Goal: Check status: Check status

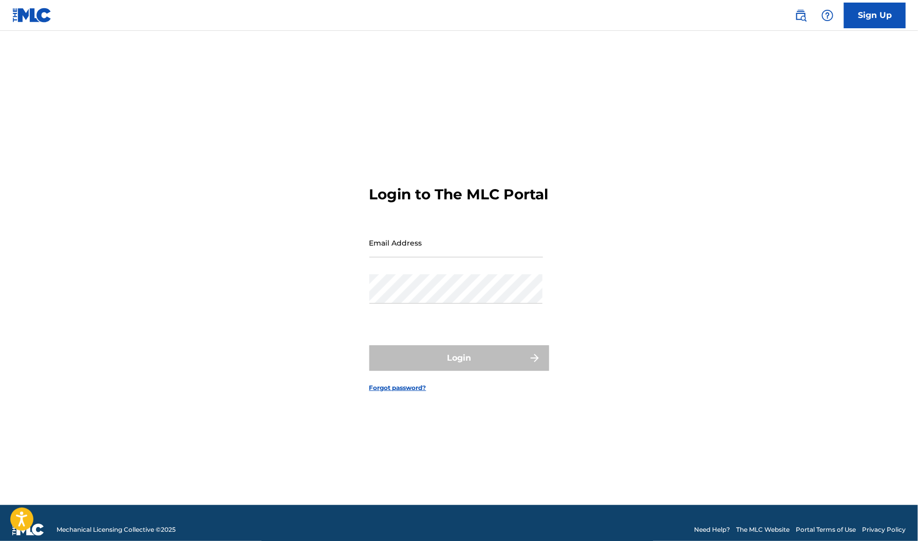
click at [411, 245] on input "Email Address" at bounding box center [457, 242] width 174 height 29
type input "[EMAIL_ADDRESS][DOMAIN_NAME]"
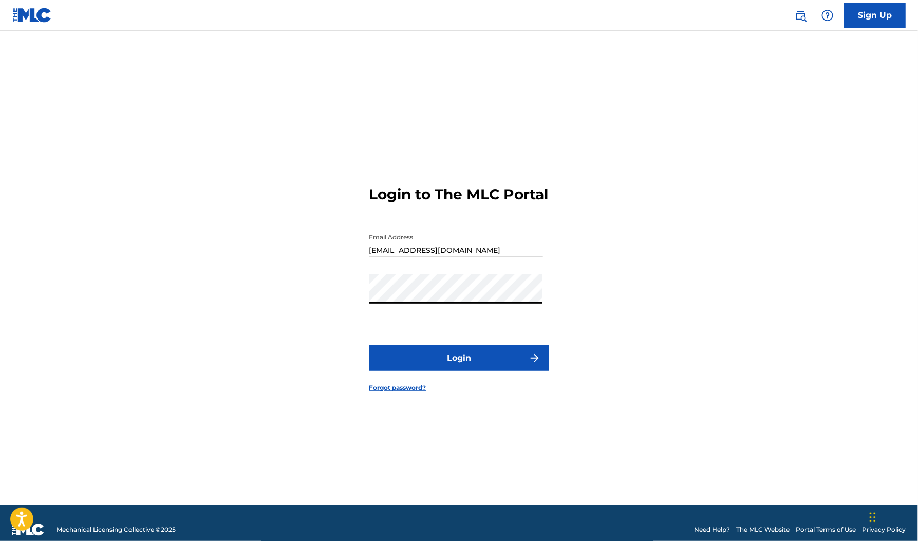
click at [370, 345] on button "Login" at bounding box center [460, 358] width 180 height 26
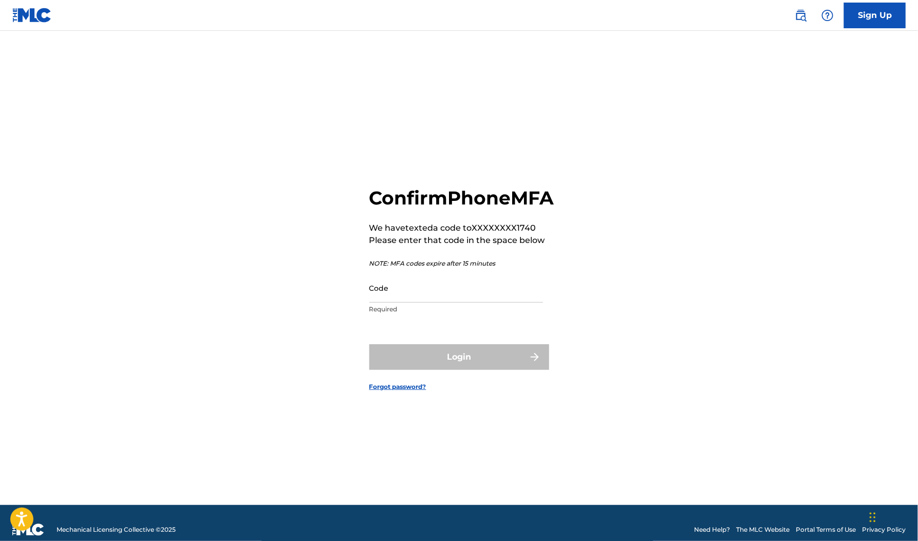
click at [418, 301] on input "Code" at bounding box center [457, 287] width 174 height 29
click at [436, 303] on input "Code" at bounding box center [457, 287] width 174 height 29
paste input "716036"
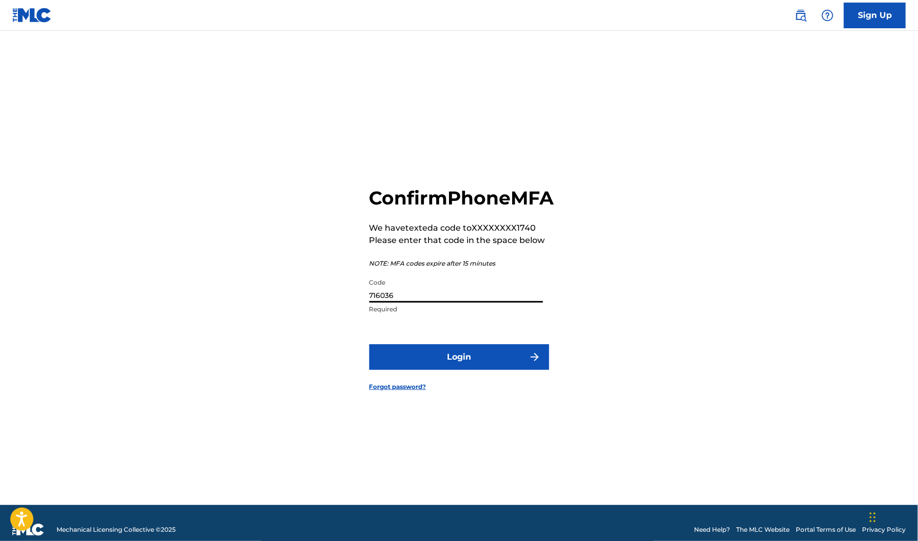
type input "716036"
click at [457, 364] on button "Login" at bounding box center [460, 357] width 180 height 26
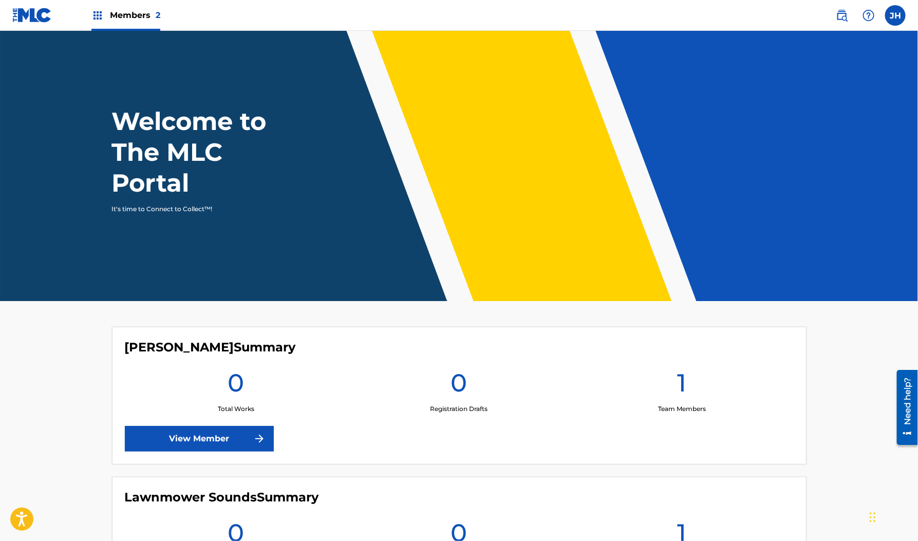
click at [143, 13] on span "Members 2" at bounding box center [135, 15] width 50 height 12
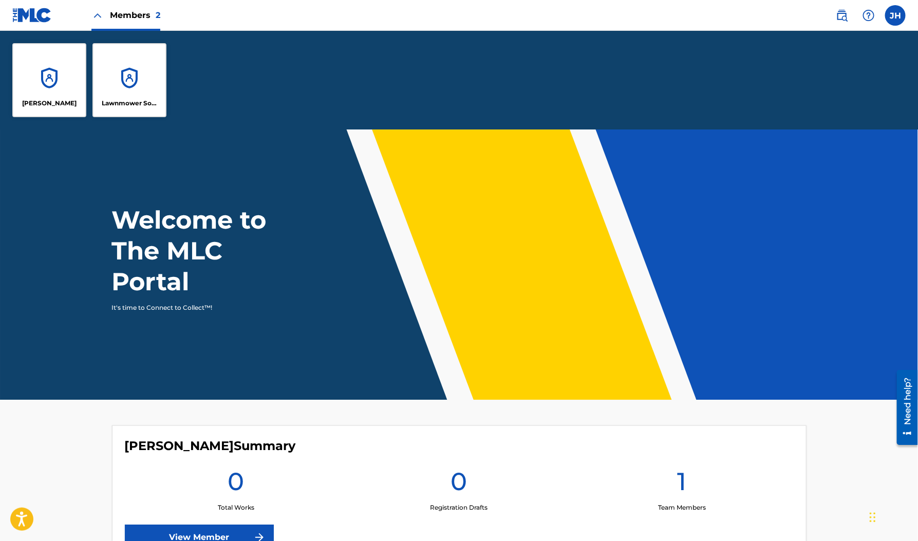
click at [132, 69] on div "Lawnmower Sounds" at bounding box center [130, 80] width 74 height 74
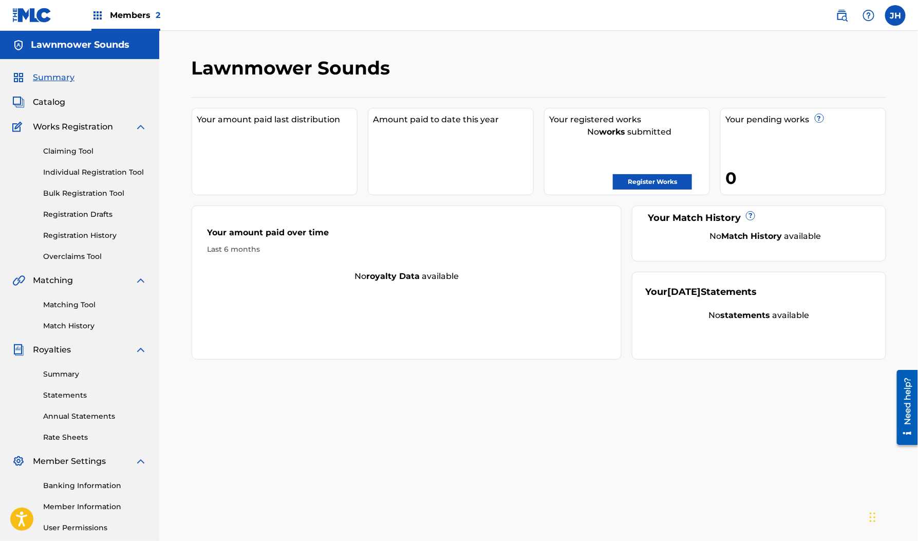
click at [76, 235] on link "Registration History" at bounding box center [95, 235] width 104 height 11
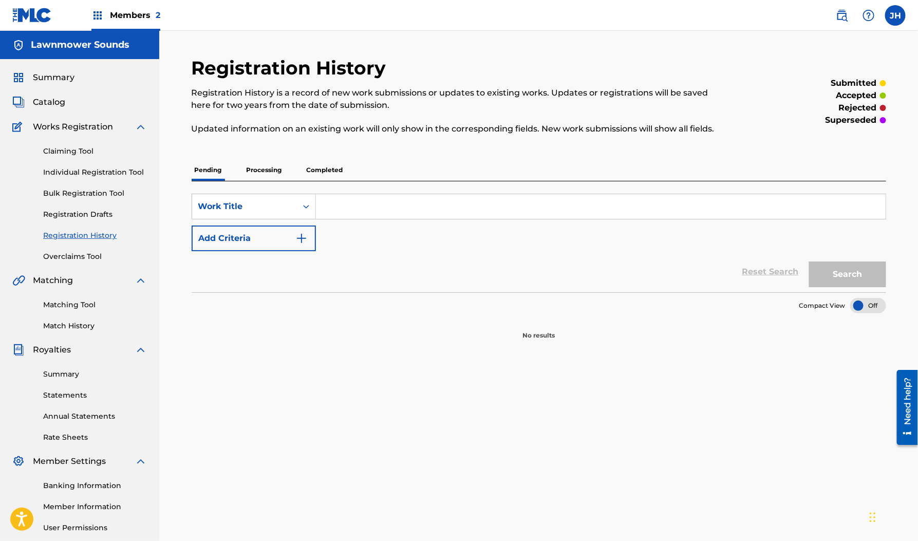
click at [271, 169] on p "Processing" at bounding box center [265, 170] width 42 height 22
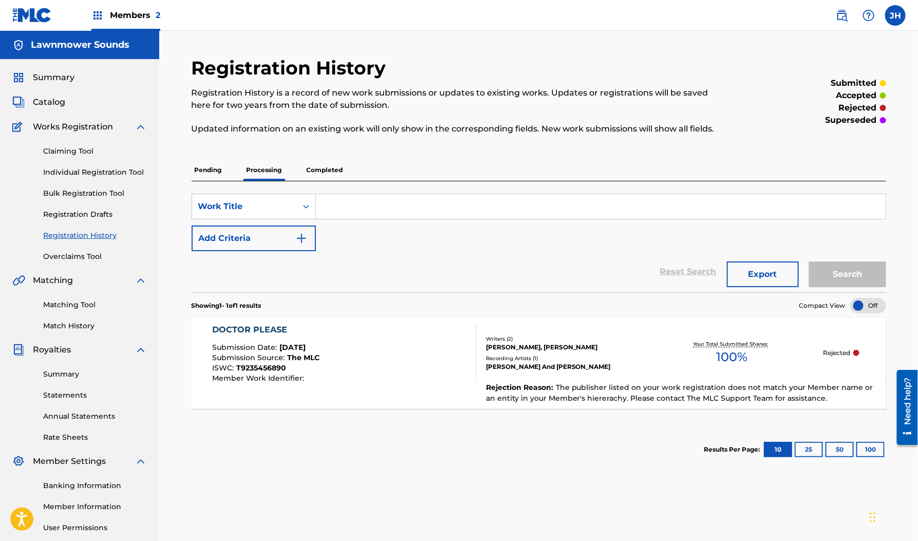
click at [845, 348] on p "Rejected" at bounding box center [836, 352] width 27 height 9
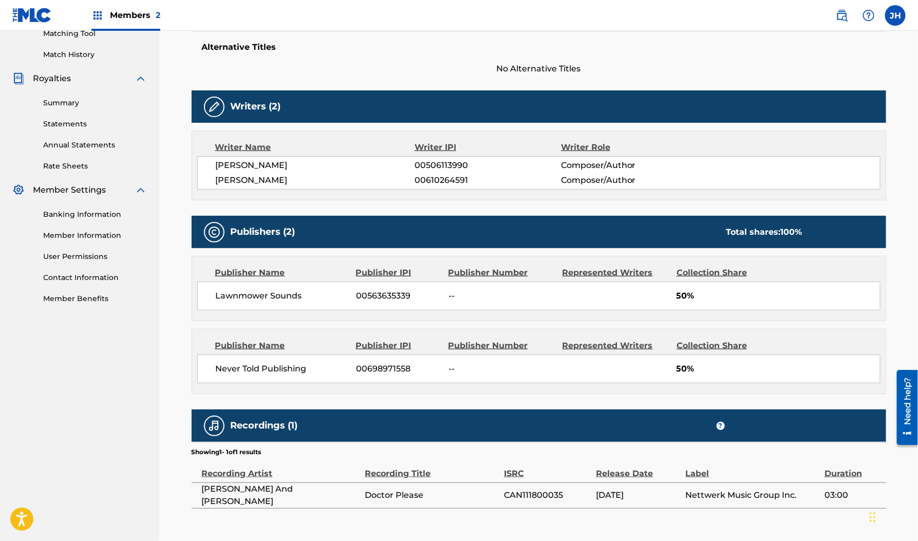
scroll to position [330, 0]
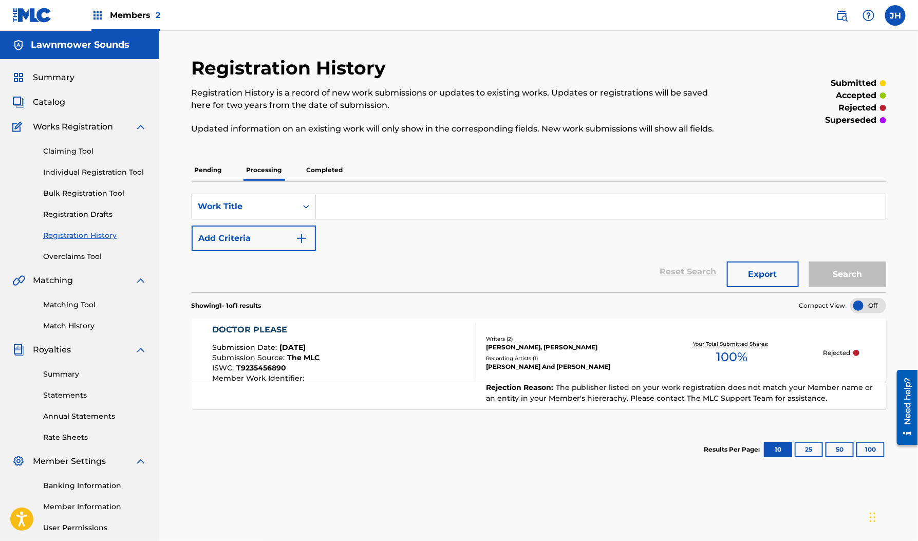
click at [908, 409] on div "Need help?" at bounding box center [907, 400] width 14 height 47
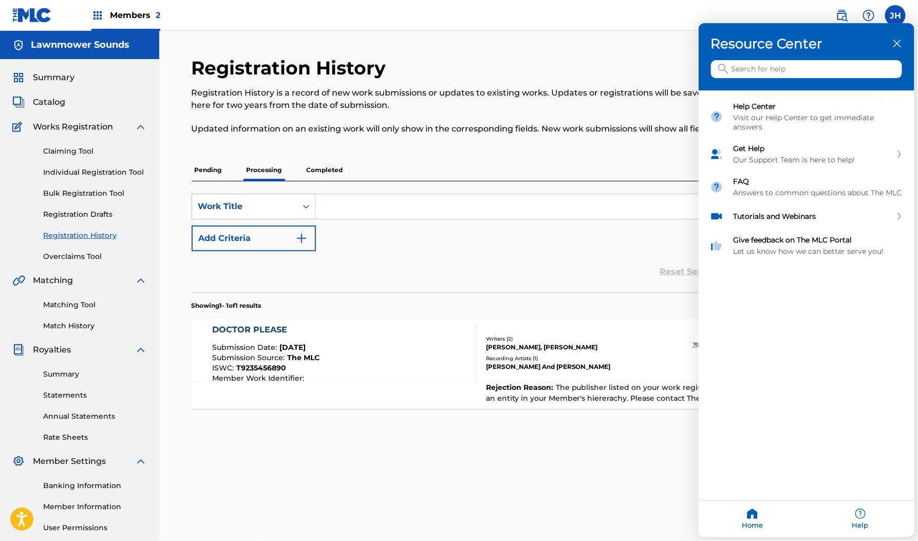
click at [502, 465] on div at bounding box center [459, 270] width 918 height 541
